Goal: Task Accomplishment & Management: Manage account settings

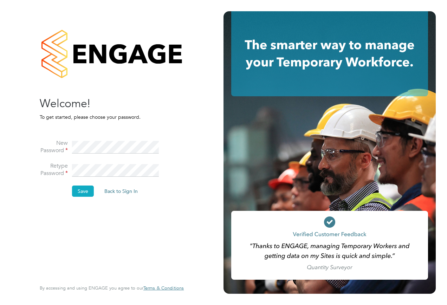
click at [83, 194] on button "Save" at bounding box center [83, 191] width 22 height 11
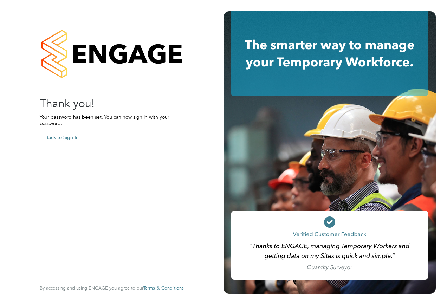
click at [69, 138] on button "Back to Sign In" at bounding box center [62, 137] width 45 height 11
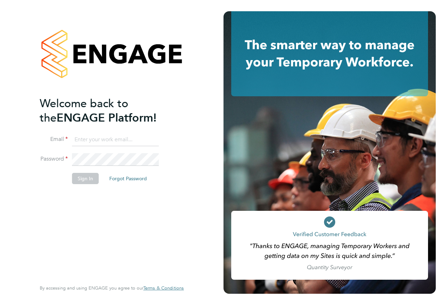
click at [96, 141] on input at bounding box center [115, 140] width 87 height 13
type input "james.barnard@vistry.co.uk"
click at [78, 183] on button "Sign In" at bounding box center [85, 178] width 27 height 11
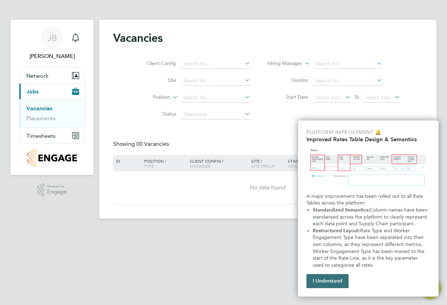
click at [323, 282] on button "I Understand" at bounding box center [328, 281] width 42 height 14
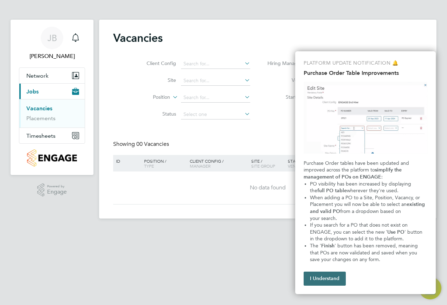
drag, startPoint x: 365, startPoint y: 0, endPoint x: 318, endPoint y: 275, distance: 278.7
click at [318, 275] on button "I Understand" at bounding box center [325, 279] width 42 height 14
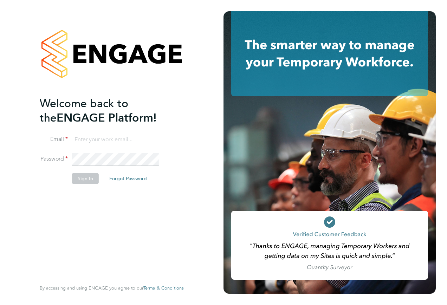
type input "james.barnard@vistry.co.uk"
click at [95, 180] on button "Sign In" at bounding box center [85, 178] width 27 height 11
